Goal: Task Accomplishment & Management: Use online tool/utility

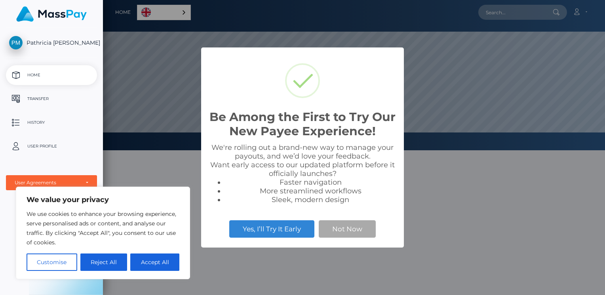
scroll to position [150, 502]
click at [337, 231] on button "Not Now" at bounding box center [347, 228] width 57 height 17
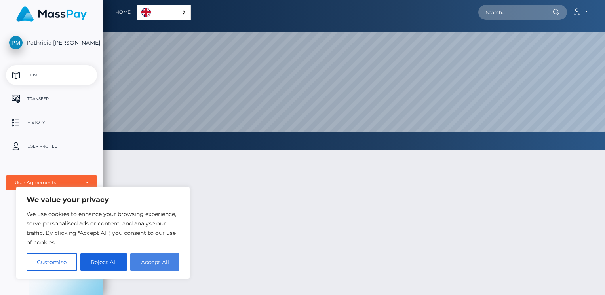
click at [149, 265] on button "Accept All" at bounding box center [154, 262] width 49 height 17
checkbox input "true"
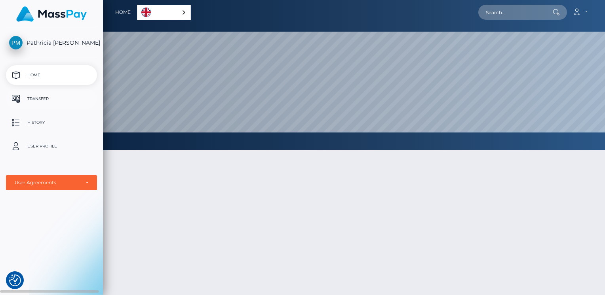
click at [48, 103] on p "Transfer" at bounding box center [51, 99] width 85 height 12
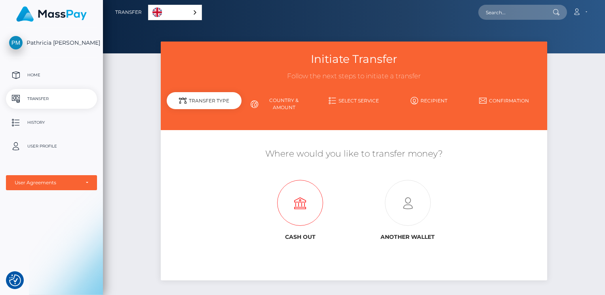
click at [304, 197] on icon at bounding box center [300, 203] width 107 height 46
